Goal: Ask a question: Seek information or help from site administrators or community

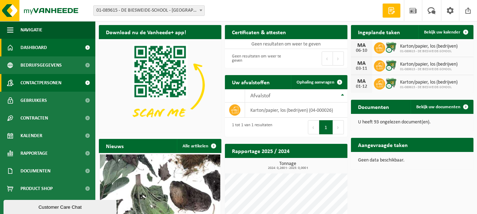
scroll to position [1, 0]
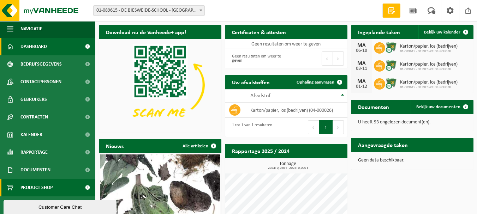
click at [38, 189] on span "Product Shop" at bounding box center [36, 188] width 32 height 18
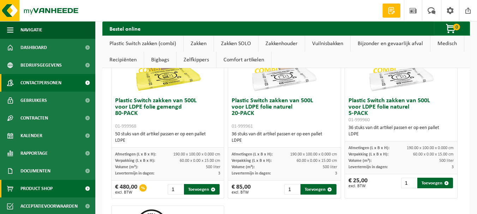
click at [40, 86] on span "Contactpersonen" at bounding box center [40, 83] width 41 height 18
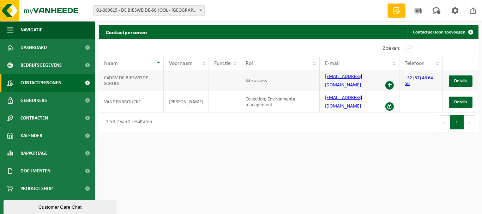
click at [349, 76] on link "[EMAIL_ADDRESS][DOMAIN_NAME]" at bounding box center [343, 81] width 37 height 14
click at [464, 79] on span "Details" at bounding box center [460, 81] width 13 height 5
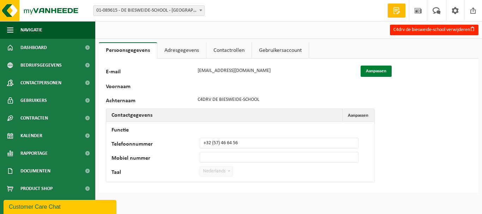
click at [373, 70] on button "Aanpassen" at bounding box center [376, 71] width 31 height 11
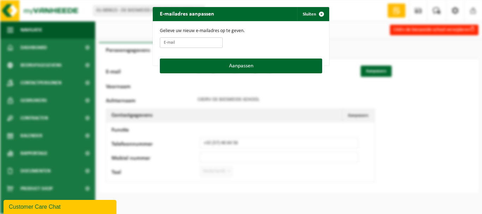
click at [186, 46] on input "E-mail" at bounding box center [191, 42] width 63 height 11
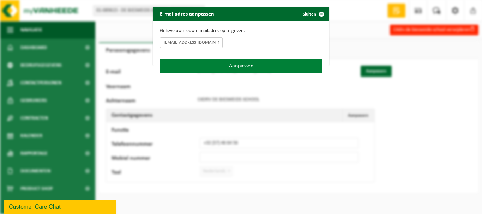
type input "info@debiesweide.be"
click at [276, 67] on button "Aanpassen" at bounding box center [241, 66] width 162 height 15
type input "info@debiesweide.be"
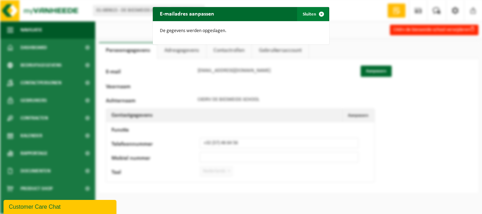
click at [311, 15] on button "Sluiten" at bounding box center [312, 14] width 31 height 14
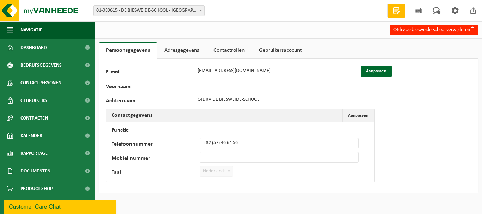
click at [218, 51] on link "Contactrollen" at bounding box center [229, 50] width 45 height 16
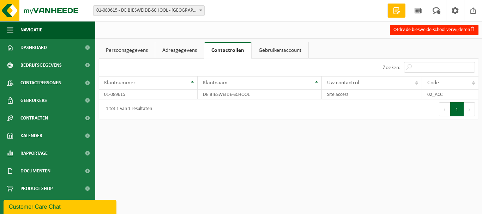
click at [276, 51] on link "Gebruikersaccount" at bounding box center [280, 50] width 57 height 16
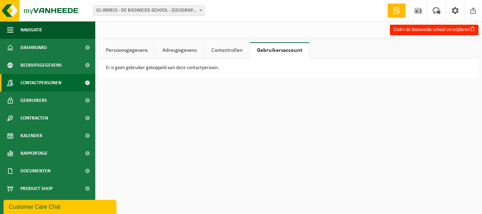
click at [44, 78] on span "Contactpersonen" at bounding box center [40, 83] width 41 height 18
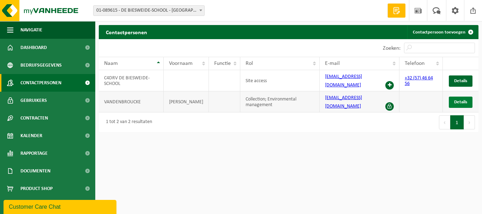
click at [457, 100] on span "Details" at bounding box center [460, 102] width 13 height 5
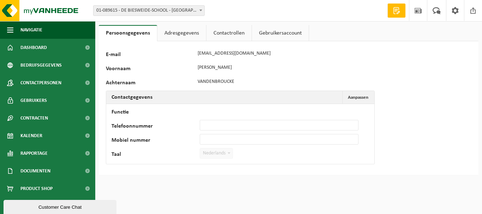
click at [180, 35] on link "Adresgegevens" at bounding box center [181, 33] width 49 height 16
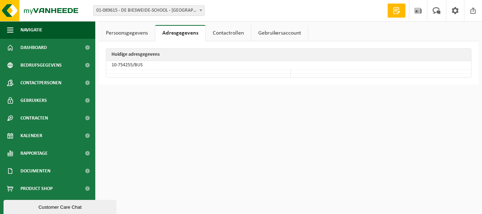
click at [216, 31] on link "Contactrollen" at bounding box center [228, 33] width 45 height 16
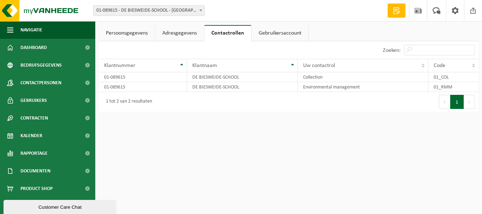
click at [280, 31] on link "Gebruikersaccount" at bounding box center [280, 33] width 57 height 16
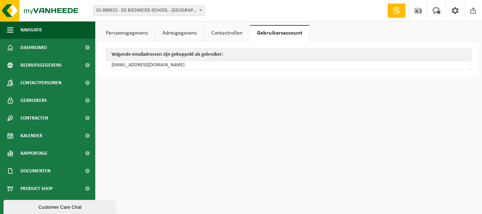
click at [131, 34] on link "Persoonsgegevens" at bounding box center [127, 33] width 56 height 16
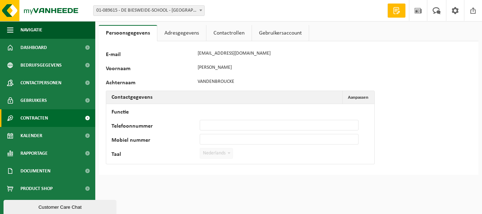
scroll to position [1, 0]
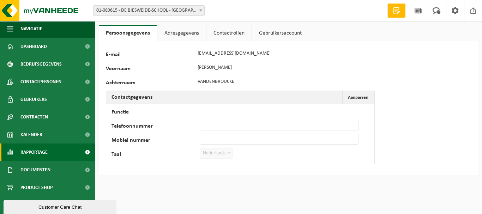
click at [32, 150] on span "Rapportage" at bounding box center [33, 153] width 27 height 18
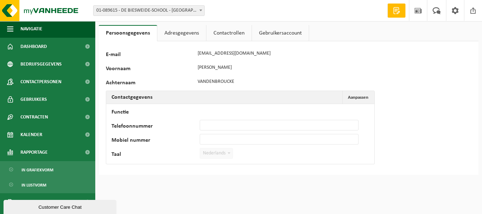
click at [172, 35] on link "Adresgegevens" at bounding box center [181, 33] width 49 height 16
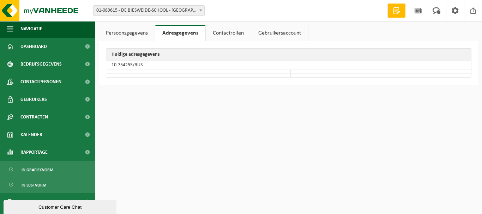
click at [212, 33] on link "Contactrollen" at bounding box center [228, 33] width 45 height 16
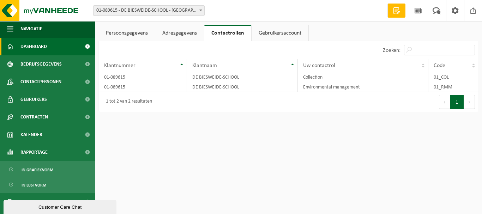
click at [38, 52] on span "Dashboard" at bounding box center [33, 47] width 26 height 18
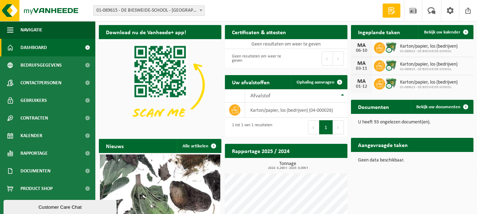
click at [392, 11] on span at bounding box center [391, 10] width 11 height 7
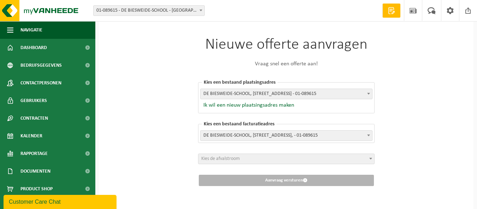
scroll to position [7, 0]
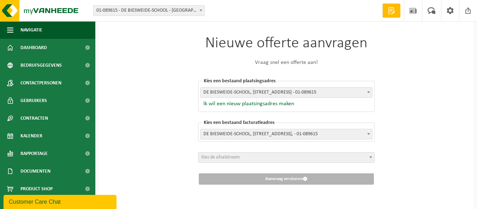
click at [282, 160] on span "Kies de afvalstroom" at bounding box center [286, 158] width 176 height 10
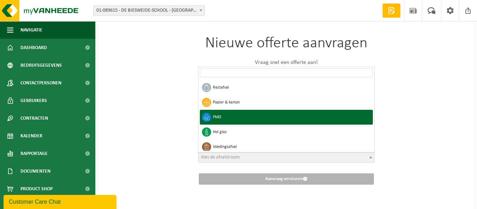
select select "5"
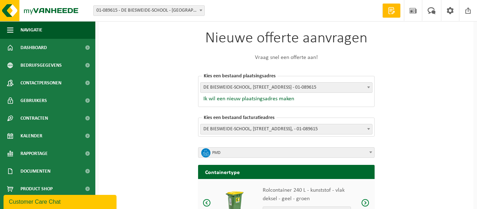
scroll to position [0, 0]
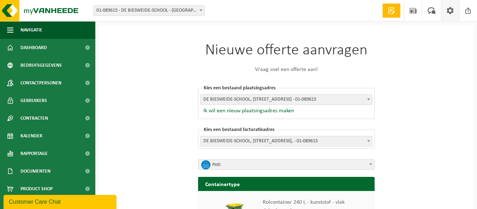
click at [452, 12] on span at bounding box center [450, 10] width 11 height 21
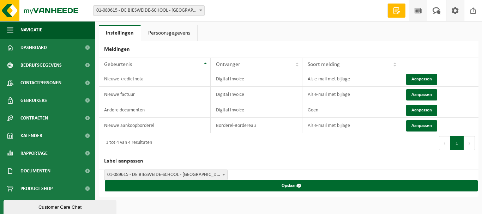
click at [420, 9] on span at bounding box center [418, 10] width 11 height 21
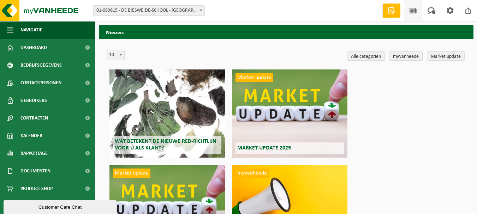
click at [412, 55] on link "myVanheede" at bounding box center [406, 56] width 34 height 9
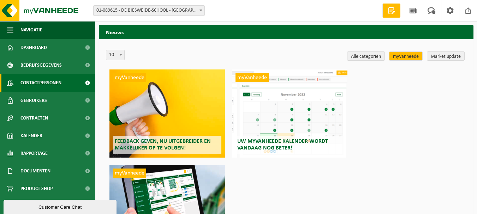
click at [45, 83] on span "Contactpersonen" at bounding box center [40, 83] width 41 height 18
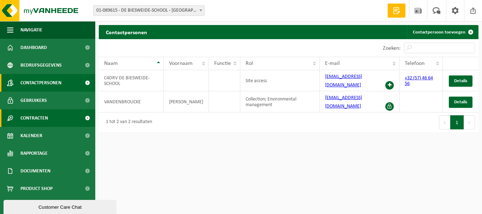
click at [36, 118] on span "Contracten" at bounding box center [34, 118] width 28 height 18
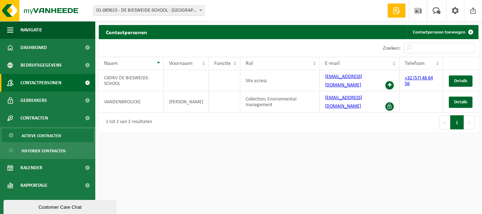
click at [42, 129] on span "Actieve contracten" at bounding box center [42, 135] width 40 height 13
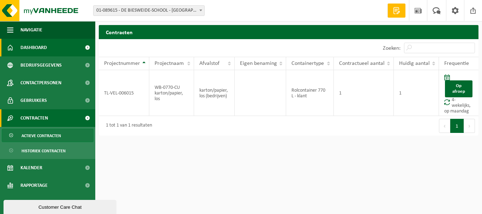
click at [40, 48] on span "Dashboard" at bounding box center [33, 48] width 26 height 18
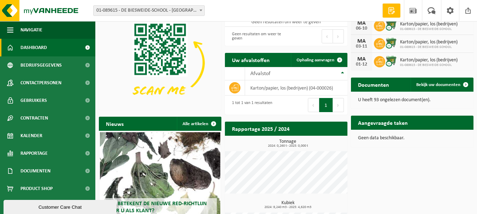
scroll to position [70, 0]
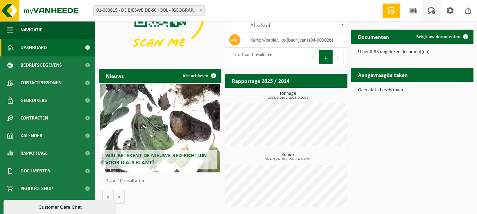
click at [429, 11] on span at bounding box center [432, 10] width 12 height 21
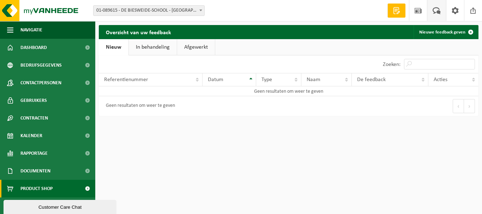
scroll to position [1, 0]
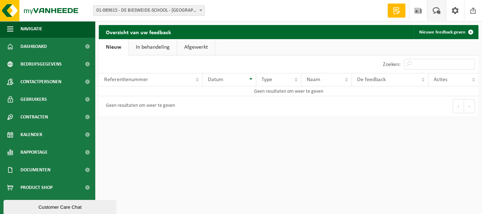
click at [67, 205] on div "Customer Care Chat" at bounding box center [60, 207] width 102 height 5
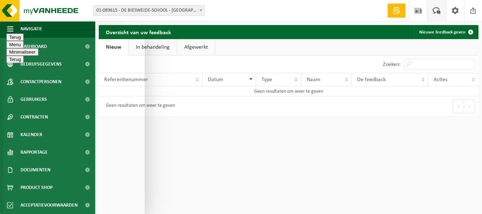
paste textarea "Zouden jullie eventueel eens navraag kunnen doen bij Vanheede afvalverwerking h…"
drag, startPoint x: 106, startPoint y: 206, endPoint x: 4, endPoint y: 225, distance: 104.3
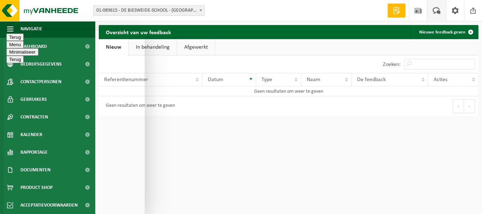
click at [4, 195] on html "Terug Menu Minimaliseer Terug Powered by tawk.to Beoordeel deze chat Upload bes…" at bounding box center [74, 123] width 141 height 184
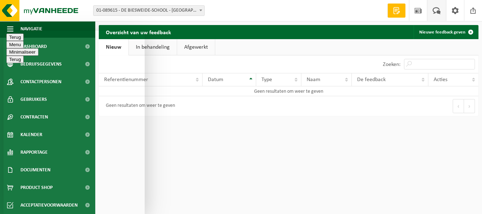
scroll to position [0, 0]
drag, startPoint x: 23, startPoint y: 195, endPoint x: 150, endPoint y: 239, distance: 134.7
click at [145, 208] on html "Terug Menu Minimaliseer Terug Powered by tawk.to Beoordeel deze chat Upload bes…" at bounding box center [74, 123] width 141 height 184
drag, startPoint x: 96, startPoint y: 193, endPoint x: 0, endPoint y: 195, distance: 96.1
click at [4, 195] on html "Terug Menu Minimaliseer Terug Powered by tawk.to Beoordeel deze chat Upload bes…" at bounding box center [74, 123] width 141 height 184
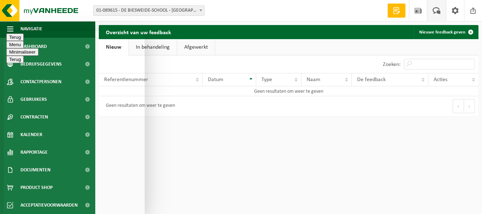
drag, startPoint x: 108, startPoint y: 206, endPoint x: 4, endPoint y: 224, distance: 106.4
click at [4, 194] on html "Terug Menu Minimaliseer Terug Powered by tawk.to Beoordeel deze chat Upload bes…" at bounding box center [74, 123] width 141 height 184
type textarea "zakken per week)"
drag, startPoint x: 50, startPoint y: 189, endPoint x: 0, endPoint y: 194, distance: 50.1
click at [4, 194] on html "Terug Menu Minimaliseer Terug Powered by tawk.to Beoordeel deze chat Upload bes…" at bounding box center [74, 123] width 141 height 184
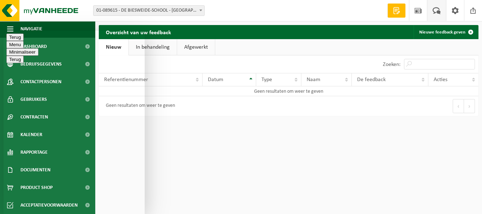
drag, startPoint x: 52, startPoint y: 194, endPoint x: 0, endPoint y: 195, distance: 51.6
click at [4, 195] on html "Terug Menu Minimaliseer Terug Powered by tawk.to Beoordeel deze chat Upload bes…" at bounding box center [74, 123] width 141 height 184
click at [24, 42] on button "Menu" at bounding box center [14, 44] width 17 height 7
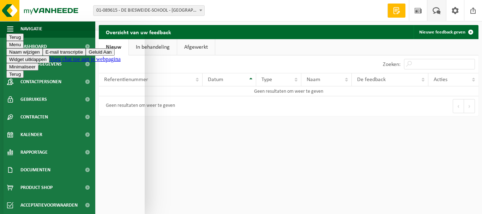
click at [86, 56] on button "E-mail transcriptie" at bounding box center [64, 51] width 43 height 7
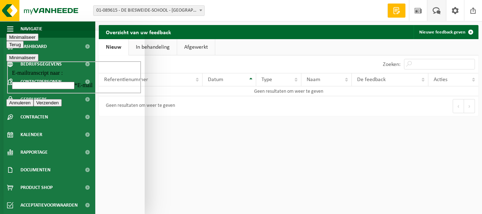
click at [75, 89] on input "* E-mail" at bounding box center [43, 85] width 63 height 7
type input "[EMAIL_ADDRESS][DOMAIN_NAME]"
click at [82, 107] on div "E-mailtranscript naar : administratie@debiesweide.be * E-mail Annuleren Verzend…" at bounding box center [74, 83] width 136 height 45
click at [71, 107] on div "E-mailtranscript naar : administratie@debiesweide.be * E-mail Annuleren Verzend…" at bounding box center [74, 83] width 136 height 45
click at [63, 107] on div "E-mailtranscript naar : administratie@debiesweide.be * E-mail Annuleren Verzend…" at bounding box center [74, 83] width 136 height 45
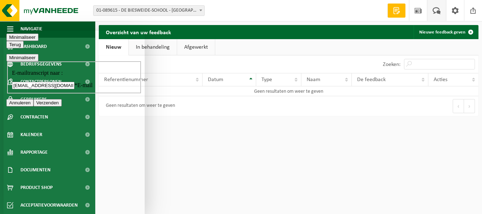
click at [44, 94] on fieldset "E-mailtranscript naar : administratie@debiesweide.be * E-mail" at bounding box center [74, 77] width 134 height 32
click at [64, 178] on div "E-mailtranscript naar : administratie@debiesweide.be * E-mail Annuleren Verzend…" at bounding box center [74, 156] width 136 height 190
click at [9, 42] on icon "button" at bounding box center [9, 44] width 0 height 5
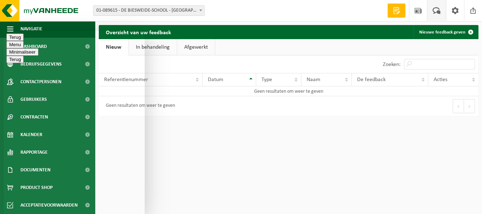
paste textarea "Graag hadden wij een offerte ontvangen voor onderstaande ophaling(en). Momentee…"
type textarea "Graag hadden wij een offerte ontvangen voor onderstaande ophaling(en). Momentee…"
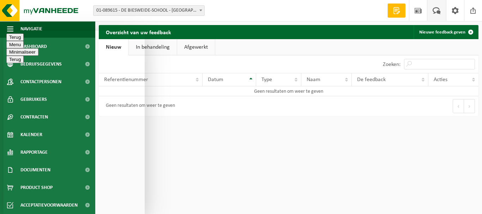
click at [24, 47] on button "Menu" at bounding box center [14, 50] width 17 height 7
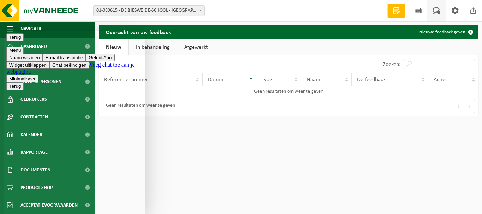
click at [83, 61] on button "E-mail transcriptie" at bounding box center [64, 57] width 43 height 7
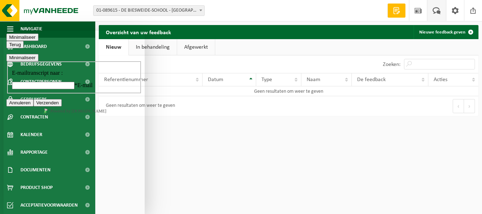
click at [63, 89] on input "* E-mail" at bounding box center [43, 85] width 63 height 7
type input "[EMAIL_ADDRESS][DOMAIN_NAME]"
click at [62, 107] on button "Verzenden" at bounding box center [48, 102] width 28 height 7
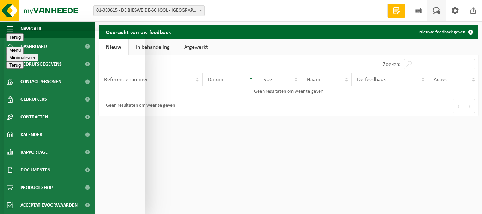
drag, startPoint x: 88, startPoint y: 138, endPoint x: 82, endPoint y: 129, distance: 10.4
click at [24, 47] on button "Menu" at bounding box center [14, 50] width 17 height 7
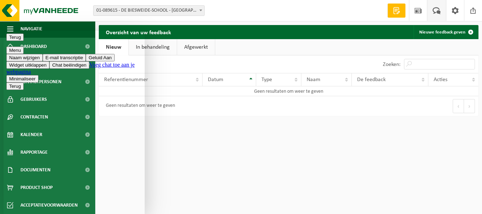
click at [78, 61] on button "E-mail transcriptie" at bounding box center [64, 57] width 43 height 7
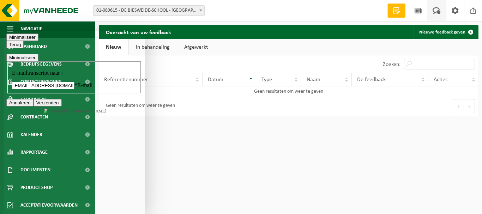
click at [62, 107] on button "Verzenden" at bounding box center [48, 102] width 28 height 7
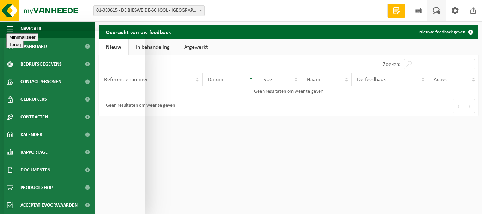
click at [38, 40] on button "Minimaliseer" at bounding box center [22, 37] width 32 height 7
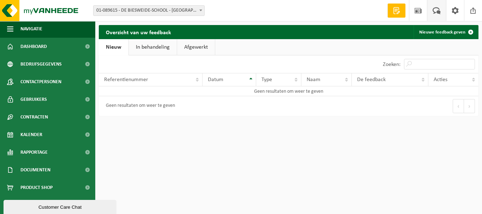
click at [70, 205] on div "Customer Care Chat" at bounding box center [60, 207] width 102 height 5
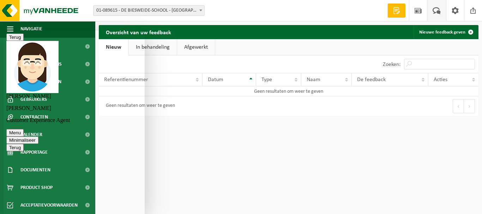
scroll to position [10, 0]
drag, startPoint x: 133, startPoint y: 153, endPoint x: 39, endPoint y: 60, distance: 132.8
copy span "Graag hadden wij een offerte ontvangen voor onderstaande ophaling(en). Momentee…"
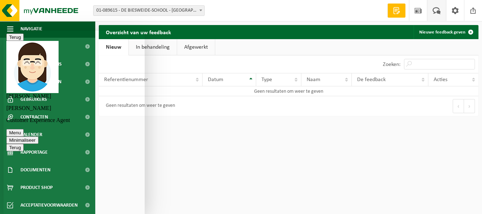
click at [38, 137] on button "Minimaliseer" at bounding box center [22, 140] width 32 height 7
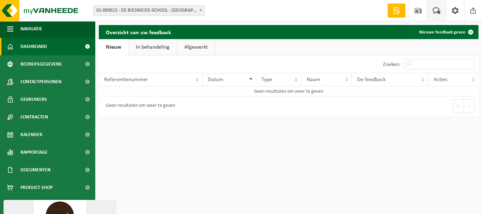
click at [31, 50] on span "Dashboard" at bounding box center [33, 47] width 26 height 18
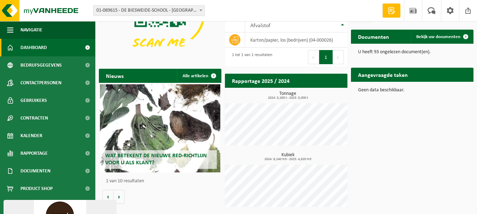
scroll to position [35, 0]
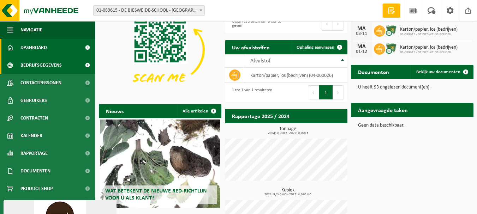
click at [34, 65] on span "Bedrijfsgegevens" at bounding box center [40, 65] width 41 height 18
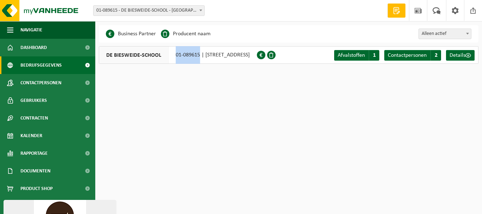
drag, startPoint x: 199, startPoint y: 54, endPoint x: 173, endPoint y: 54, distance: 26.1
click at [173, 54] on div "DE BIESWEIDE-SCHOOL 01-089615 | [STREET_ADDRESS]" at bounding box center [178, 55] width 158 height 18
copy div "01-089615"
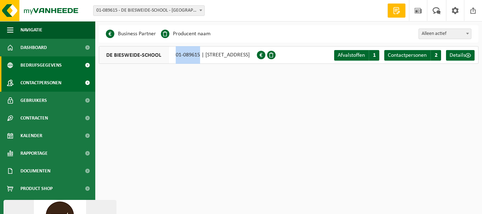
click at [26, 83] on span "Contactpersonen" at bounding box center [40, 83] width 41 height 18
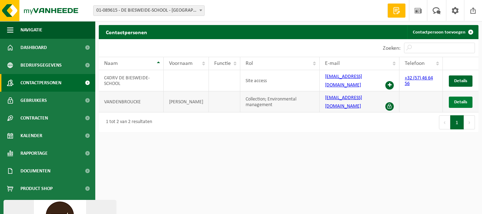
click at [454, 100] on span "Details" at bounding box center [460, 102] width 13 height 5
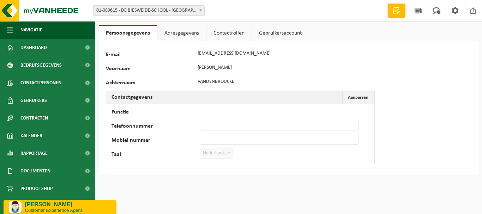
click at [222, 30] on link "Contactrollen" at bounding box center [229, 33] width 45 height 16
